Goal: Book appointment/travel/reservation

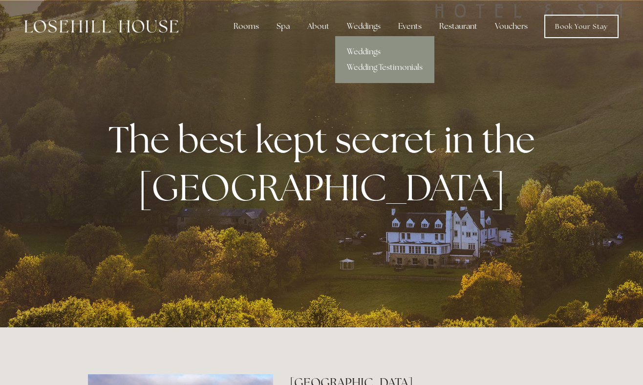
click at [365, 49] on link "Weddings" at bounding box center [384, 52] width 99 height 16
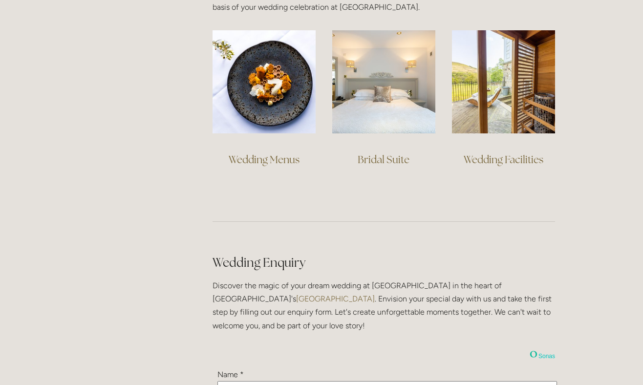
scroll to position [771, 0]
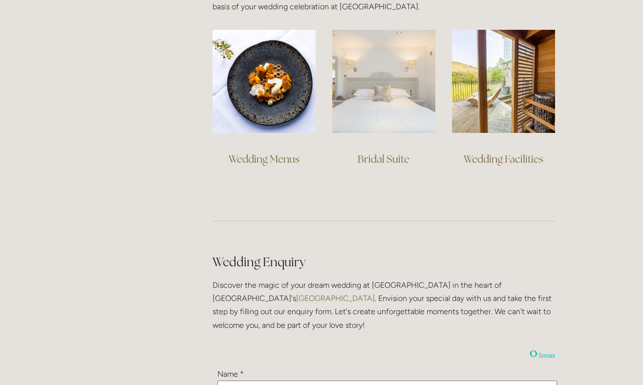
click at [379, 101] on img at bounding box center [383, 81] width 103 height 103
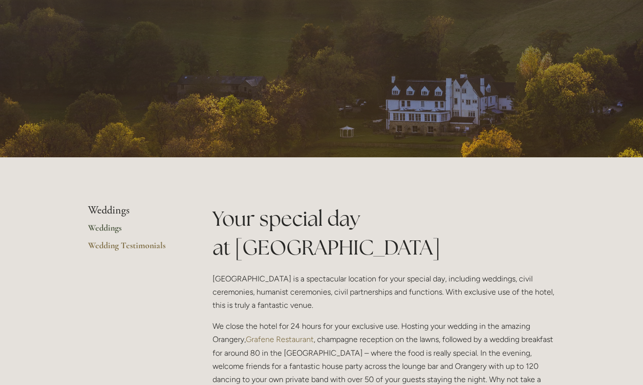
scroll to position [0, 0]
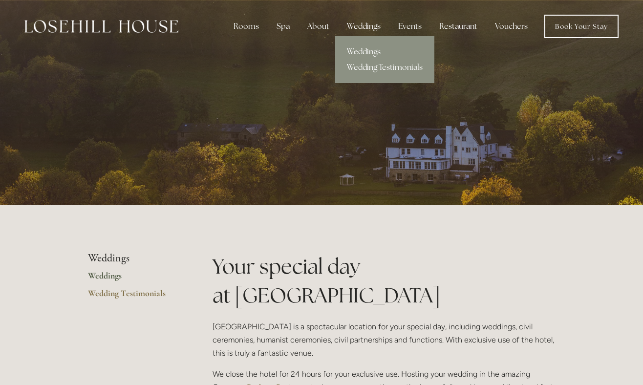
click at [373, 66] on link "Wedding Testimonials" at bounding box center [384, 68] width 99 height 16
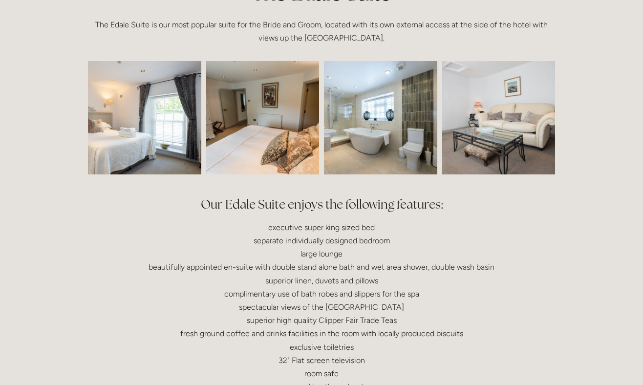
scroll to position [283, 0]
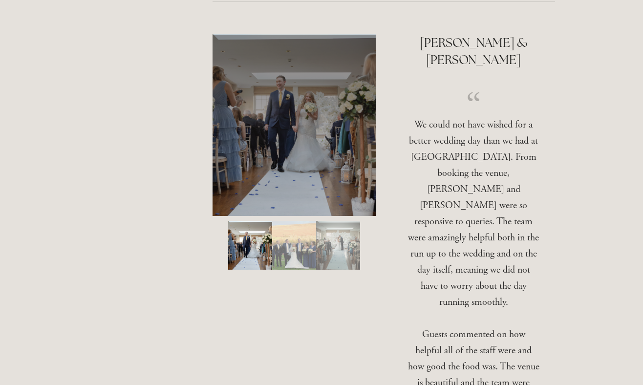
scroll to position [1943, 0]
